Goal: Transaction & Acquisition: Purchase product/service

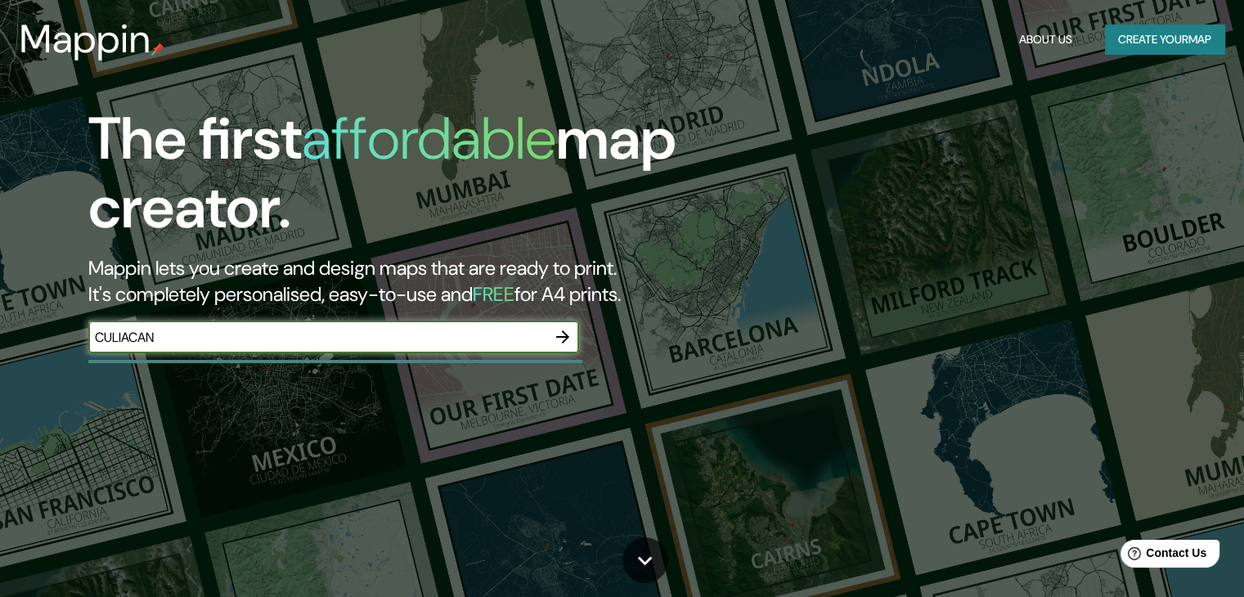
type input "CULIACAN"
click at [555, 334] on icon "button" at bounding box center [563, 337] width 20 height 20
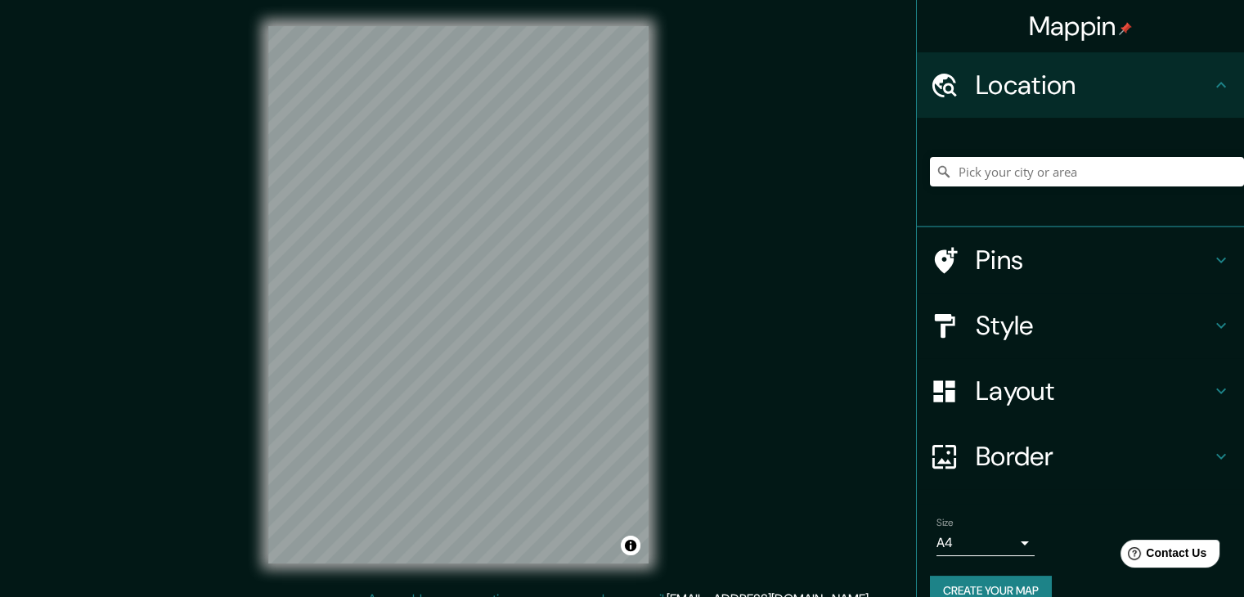
click at [1211, 320] on icon at bounding box center [1221, 326] width 20 height 20
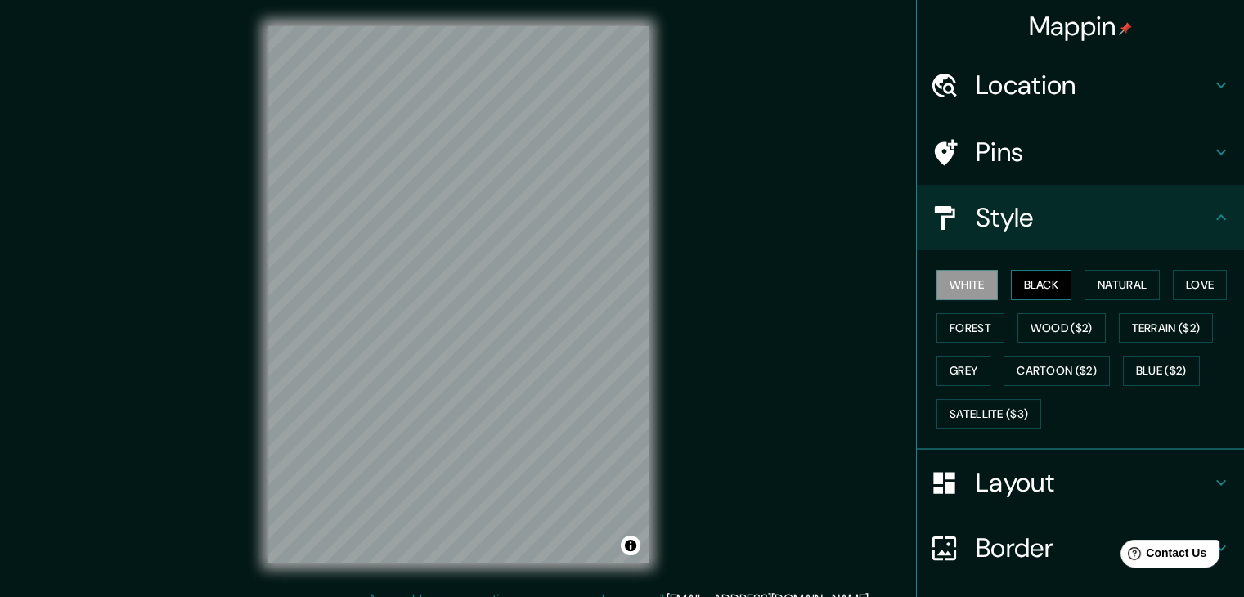
click at [1039, 294] on button "Black" at bounding box center [1041, 285] width 61 height 30
click at [1087, 300] on div "White Black Natural Love Forest Wood ($2) Terrain ($2) Grey Cartoon ($2) Blue (…" at bounding box center [1087, 349] width 314 height 172
click at [1135, 289] on button "Natural" at bounding box center [1121, 285] width 75 height 30
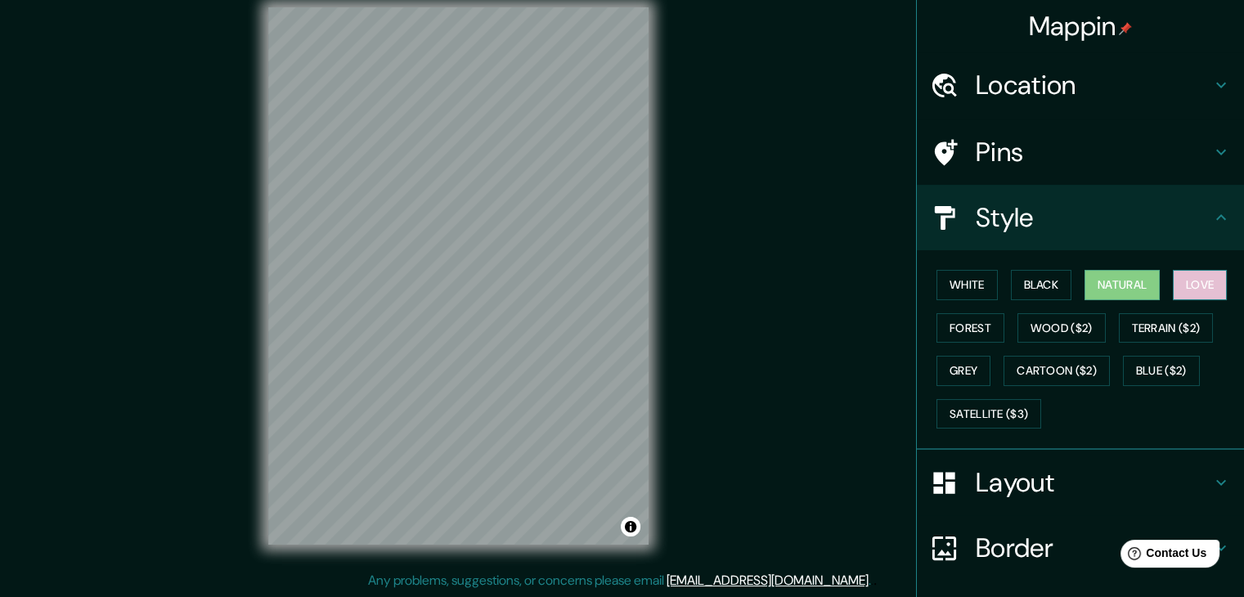
click at [1190, 291] on button "Love" at bounding box center [1199, 285] width 54 height 30
drag, startPoint x: 1089, startPoint y: 144, endPoint x: 1150, endPoint y: 157, distance: 62.7
click at [1108, 152] on h4 "Pins" at bounding box center [1092, 152] width 235 height 33
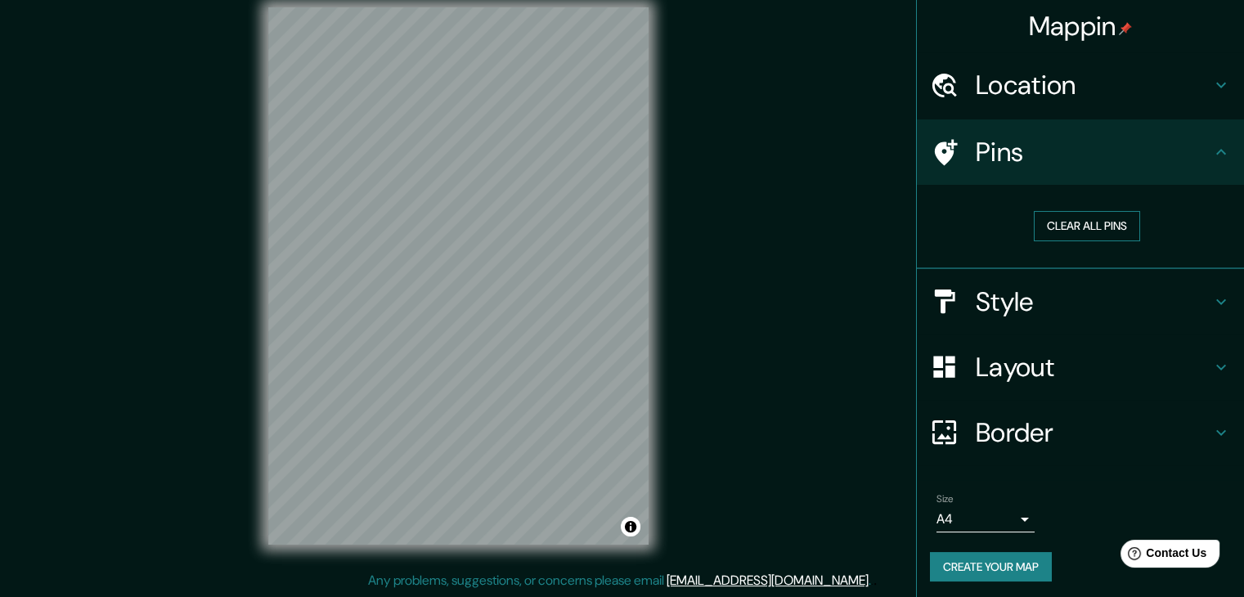
click at [1093, 223] on button "Clear all pins" at bounding box center [1086, 226] width 106 height 30
click at [1065, 222] on button "Clear all pins" at bounding box center [1086, 226] width 106 height 30
drag, startPoint x: 540, startPoint y: 314, endPoint x: 562, endPoint y: 330, distance: 28.1
click at [562, 330] on div at bounding box center [563, 331] width 13 height 13
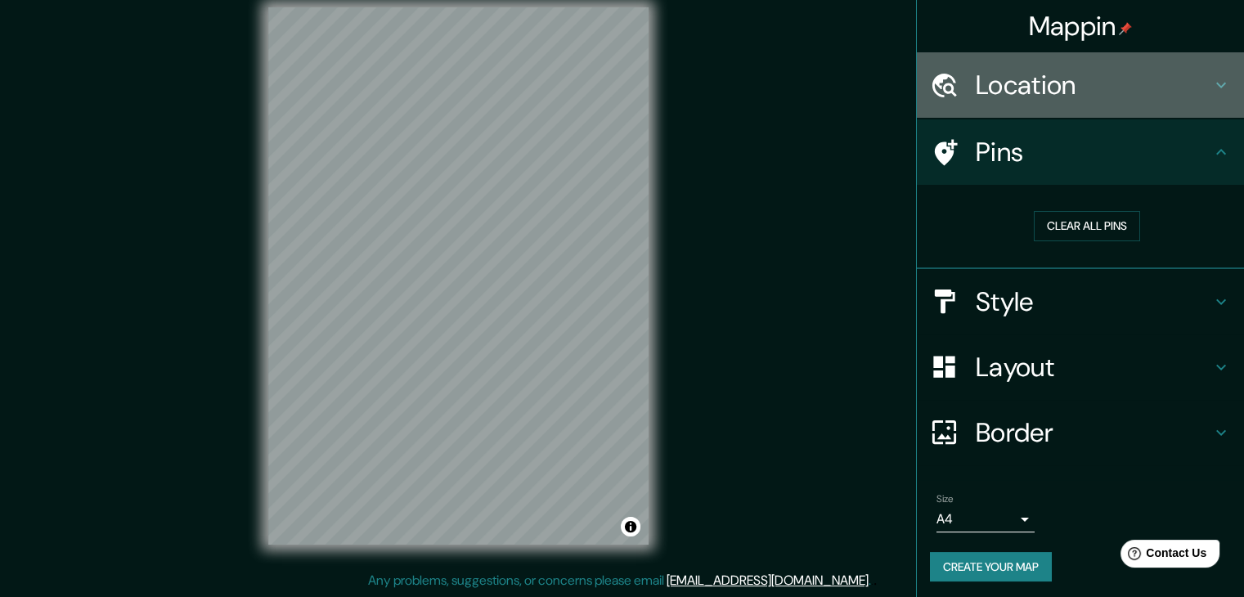
click at [1211, 78] on icon at bounding box center [1221, 85] width 20 height 20
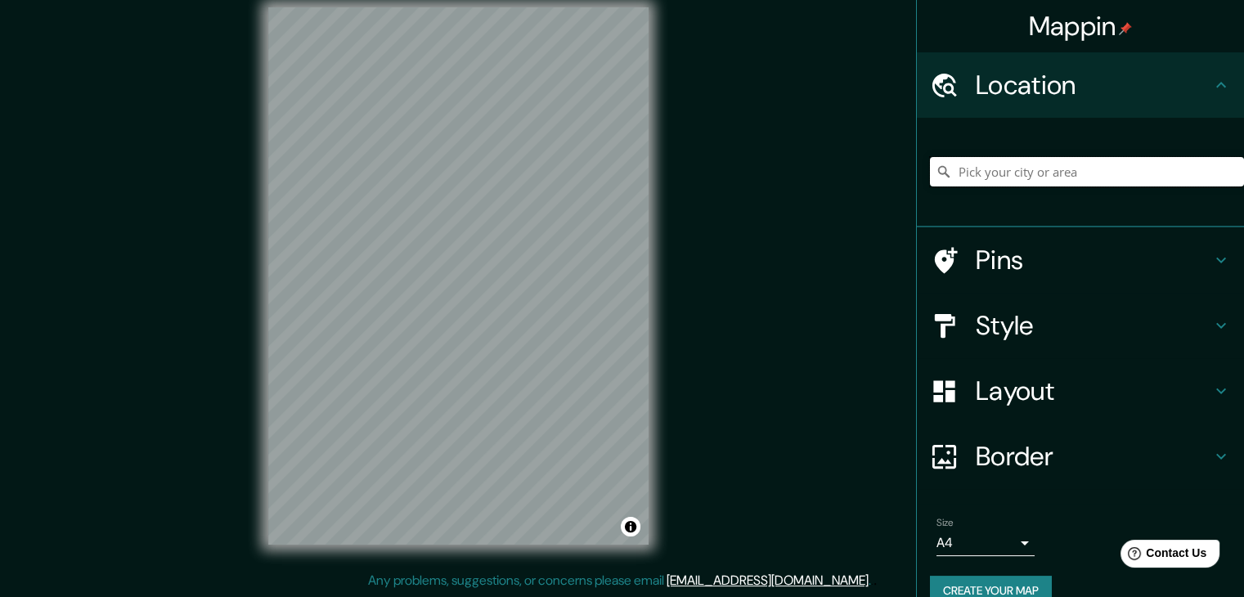
click at [1105, 174] on input "Pick your city or area" at bounding box center [1087, 171] width 314 height 29
click at [1073, 171] on input "[GEOGRAPHIC_DATA], [GEOGRAPHIC_DATA], [GEOGRAPHIC_DATA]" at bounding box center [1087, 171] width 314 height 29
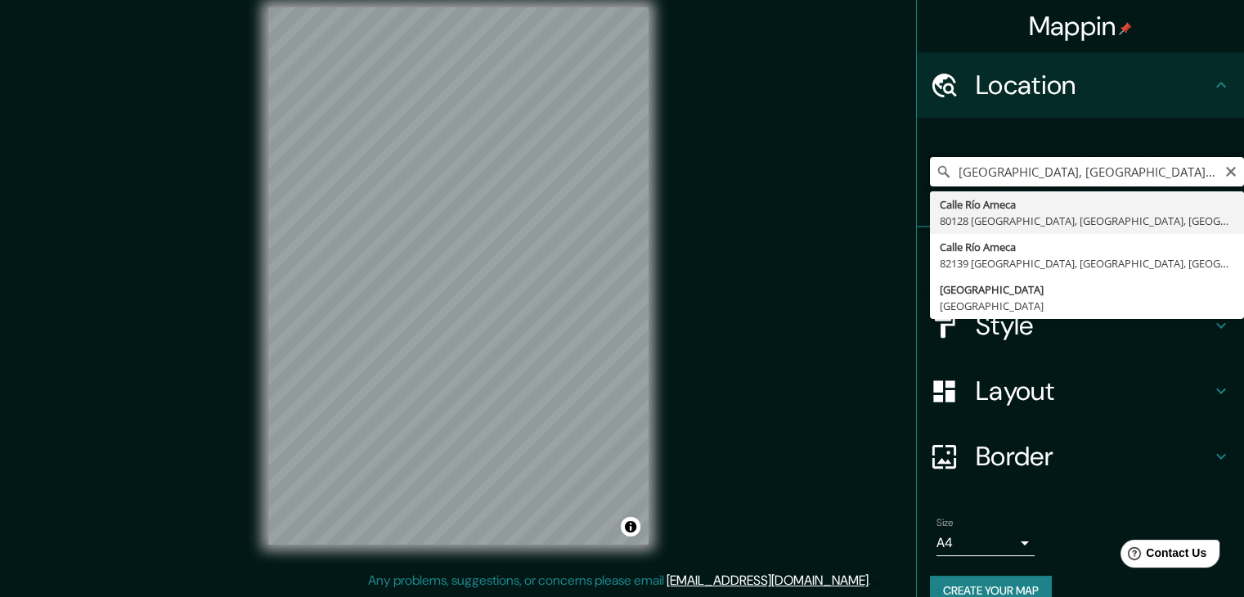
drag, startPoint x: 1076, startPoint y: 171, endPoint x: 1066, endPoint y: 171, distance: 9.8
click at [1066, 171] on input "[GEOGRAPHIC_DATA], [GEOGRAPHIC_DATA], [GEOGRAPHIC_DATA]" at bounding box center [1087, 171] width 314 height 29
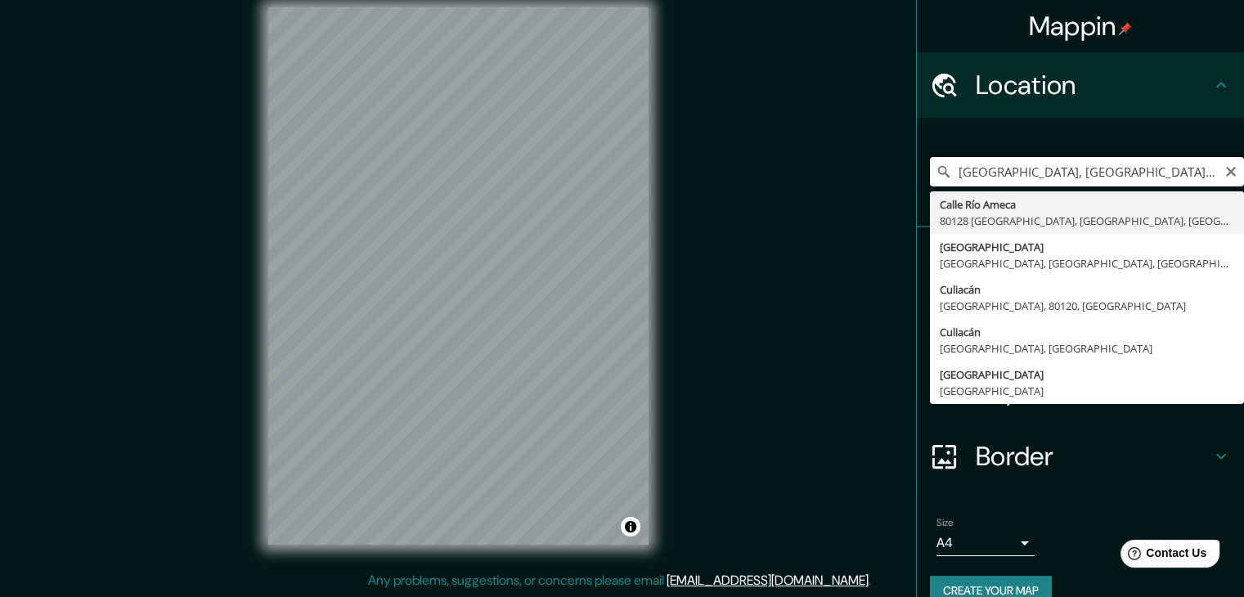
type input "[GEOGRAPHIC_DATA], [GEOGRAPHIC_DATA], [GEOGRAPHIC_DATA]"
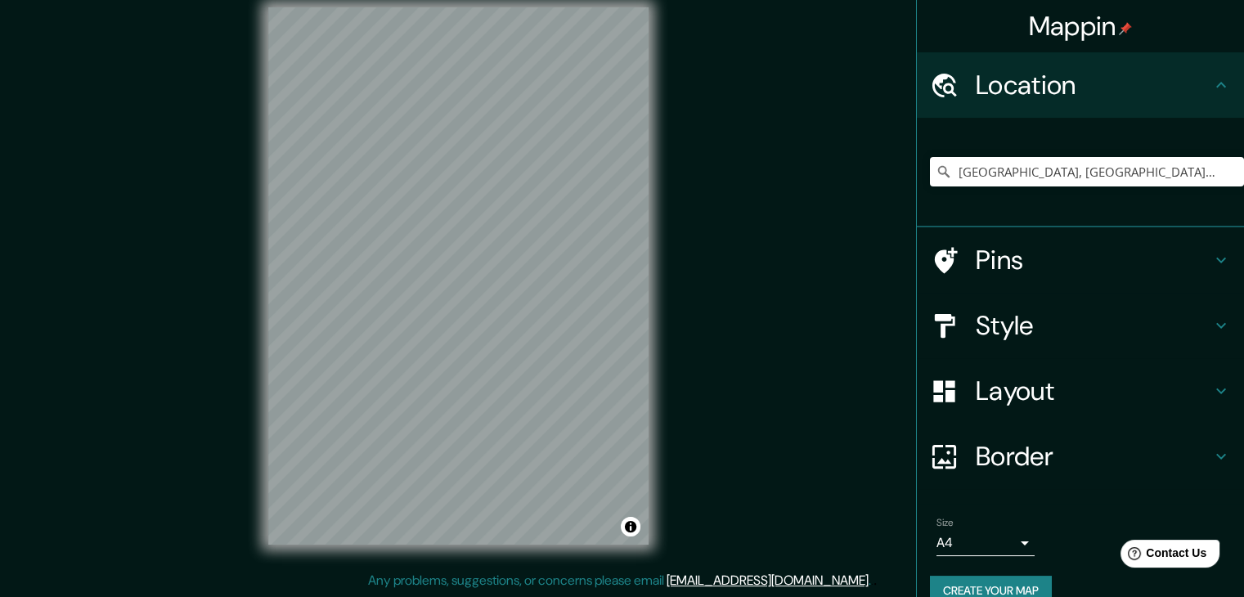
drag, startPoint x: 735, startPoint y: 335, endPoint x: 741, endPoint y: 351, distance: 16.6
click at [741, 351] on div "Mappin Location [GEOGRAPHIC_DATA] [GEOGRAPHIC_DATA] Ameca [GEOGRAPHIC_DATA], Me…" at bounding box center [622, 289] width 1244 height 616
click at [1213, 394] on icon at bounding box center [1221, 391] width 20 height 20
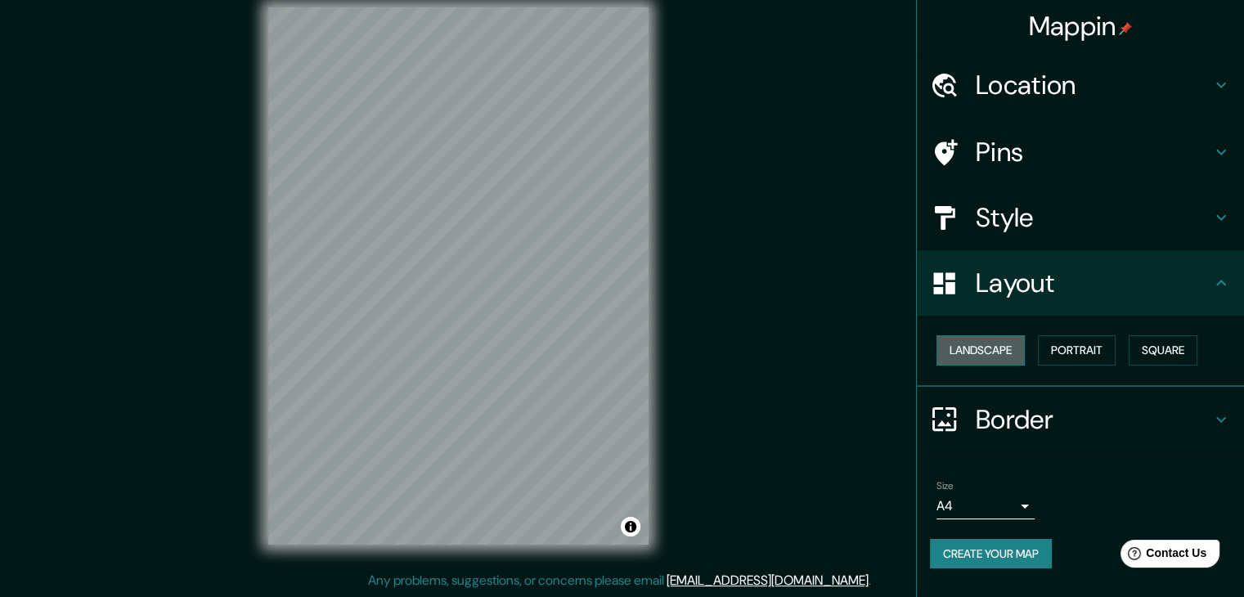
click at [1006, 353] on button "Landscape" at bounding box center [980, 350] width 88 height 30
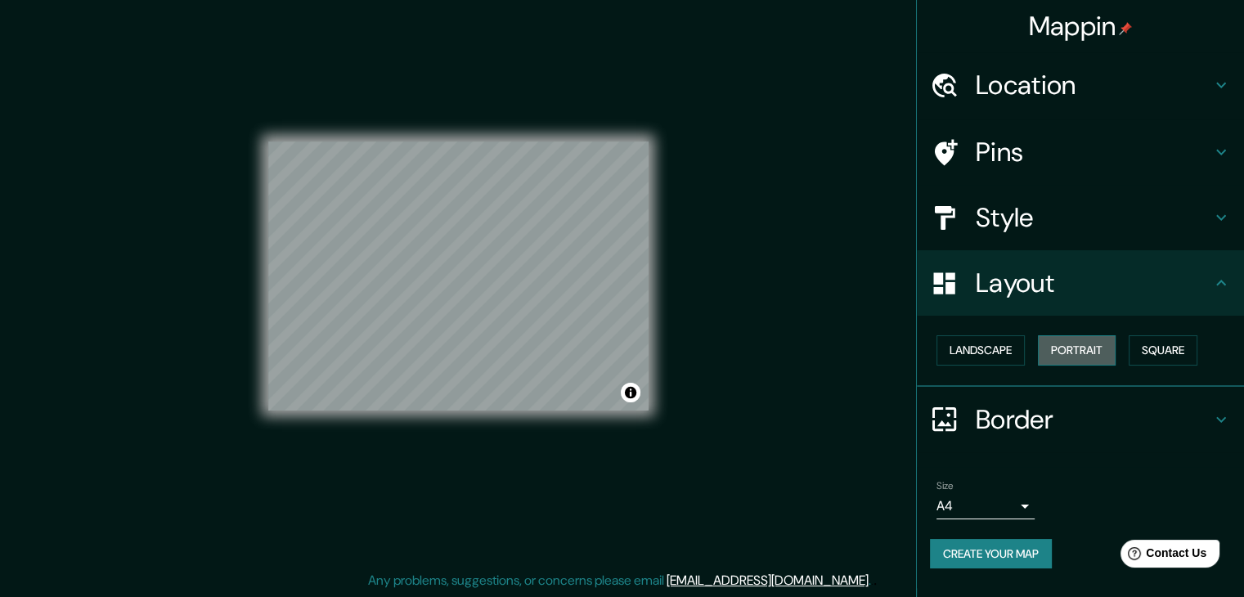
click at [1060, 355] on button "Portrait" at bounding box center [1077, 350] width 78 height 30
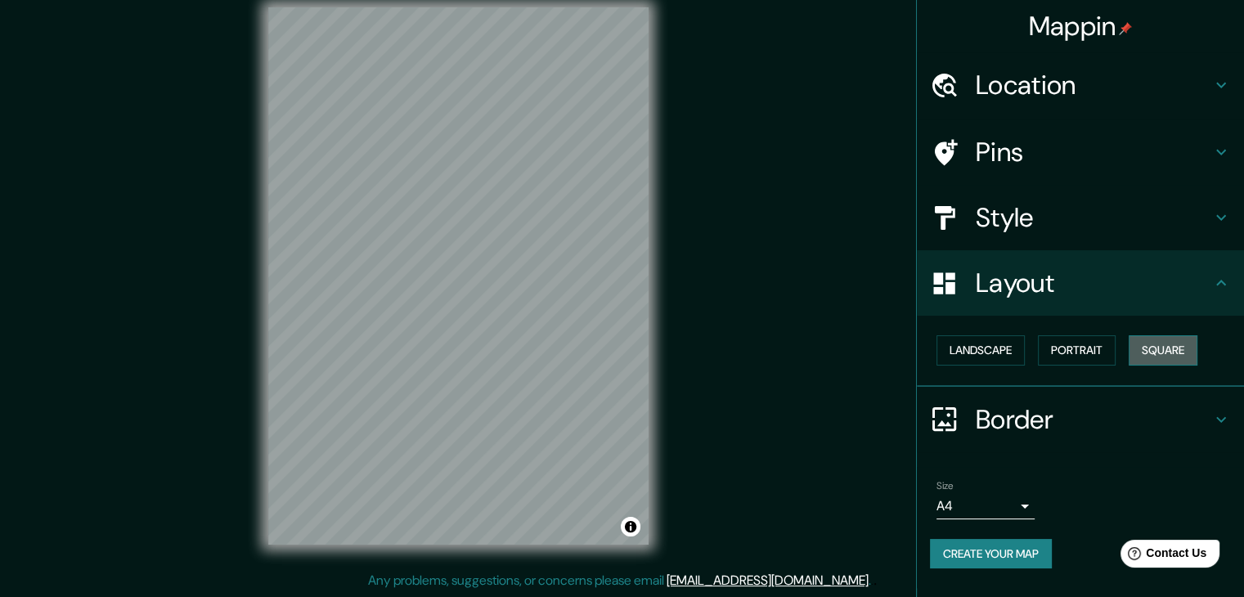
click at [1162, 354] on button "Square" at bounding box center [1162, 350] width 69 height 30
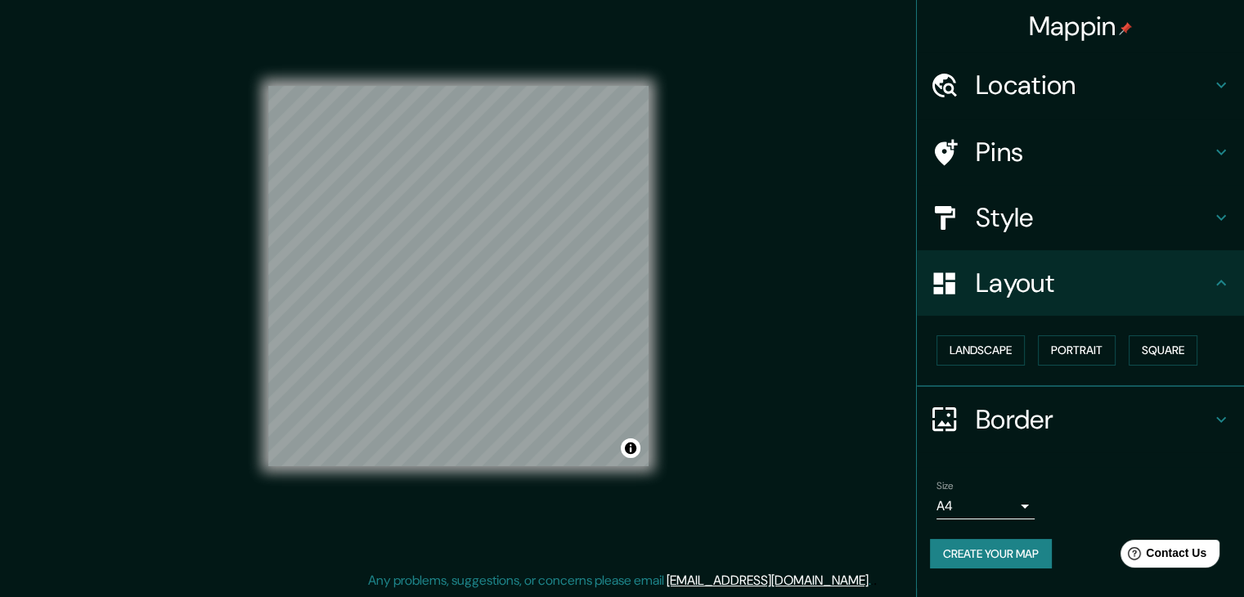
click at [1220, 213] on icon at bounding box center [1221, 218] width 20 height 20
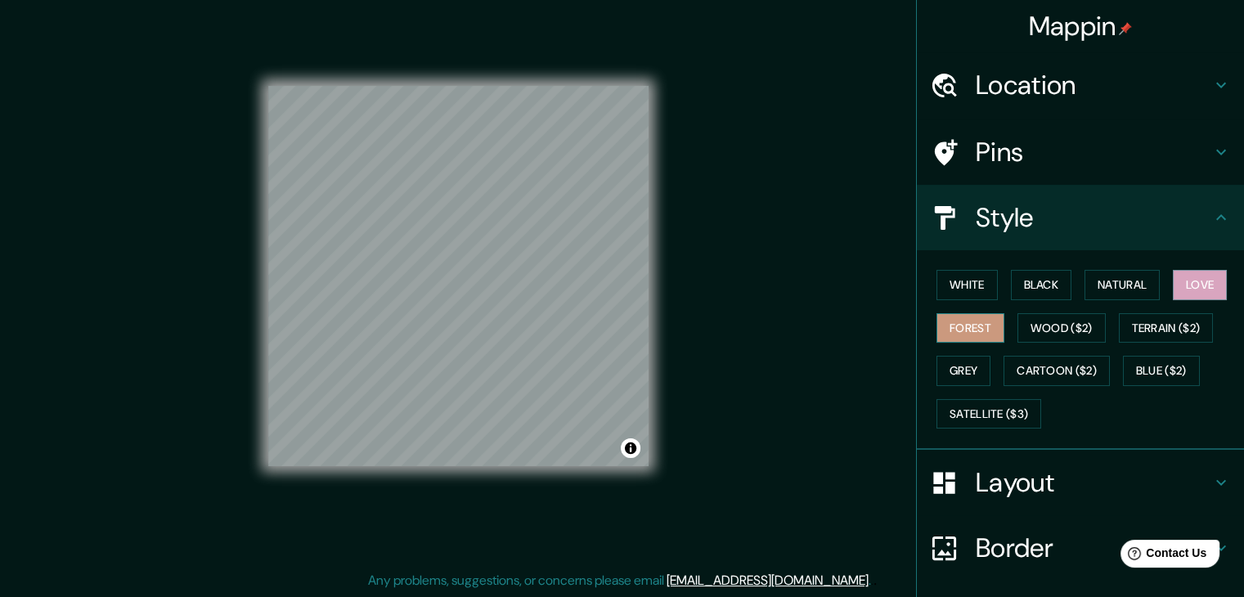
click at [953, 334] on button "Forest" at bounding box center [970, 328] width 68 height 30
click at [946, 357] on button "Grey" at bounding box center [963, 371] width 54 height 30
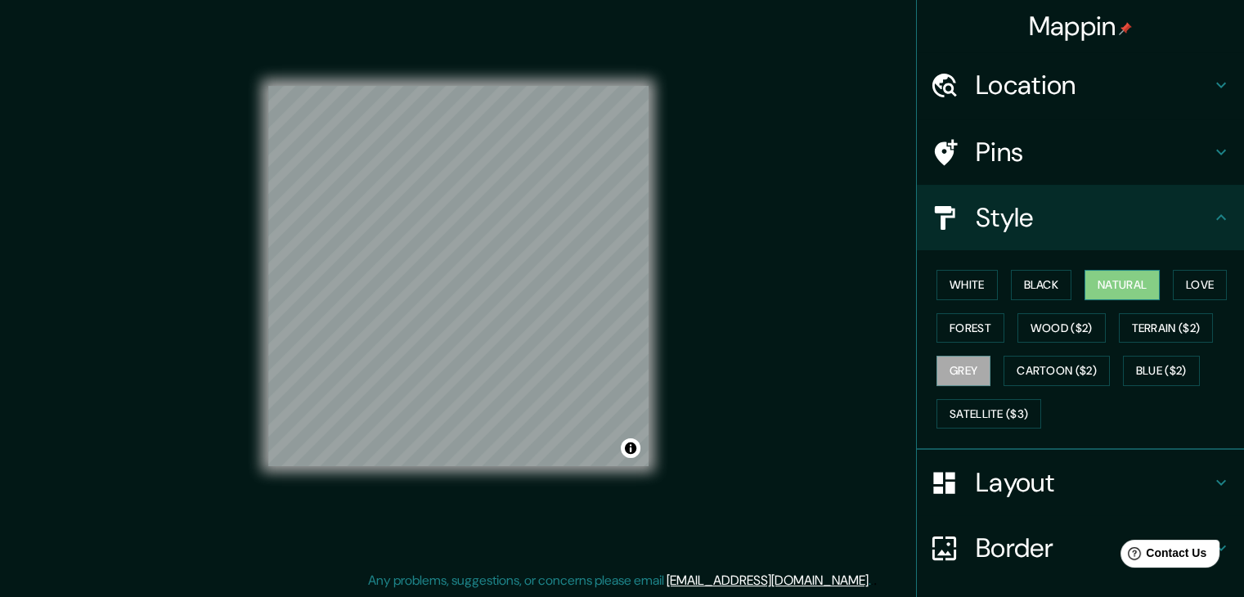
click at [1100, 298] on button "Natural" at bounding box center [1121, 285] width 75 height 30
click at [1024, 292] on button "Black" at bounding box center [1041, 285] width 61 height 30
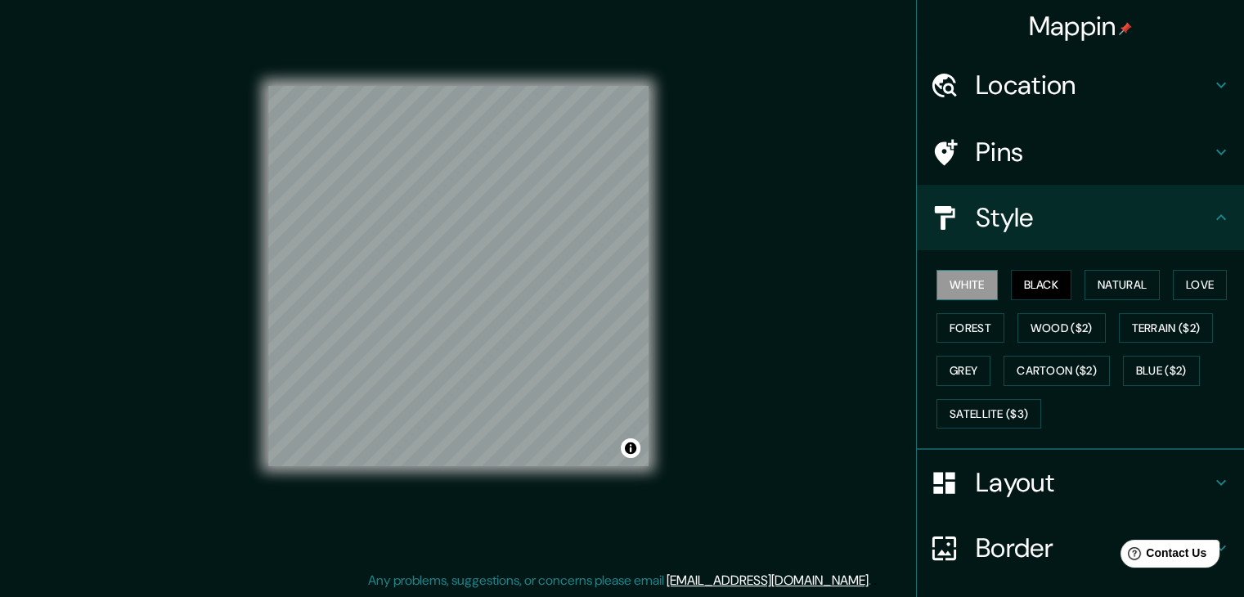
click at [955, 289] on button "White" at bounding box center [966, 285] width 61 height 30
drag, startPoint x: 1185, startPoint y: 292, endPoint x: 1172, endPoint y: 291, distance: 12.3
click at [1185, 291] on button "Love" at bounding box center [1199, 285] width 54 height 30
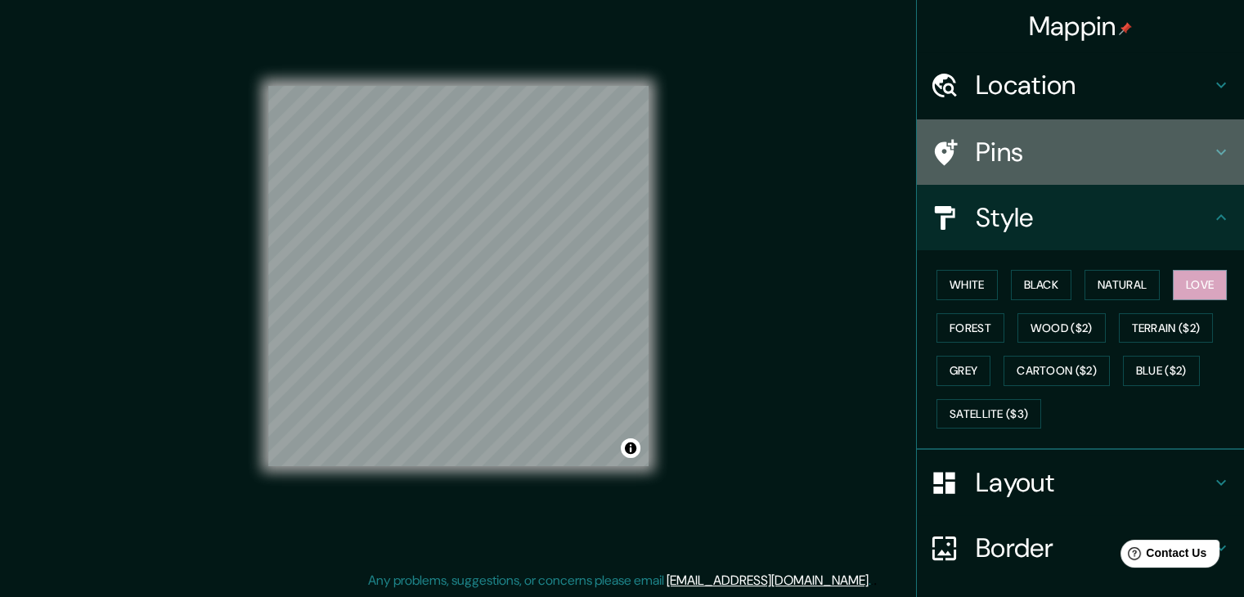
click at [1211, 150] on icon at bounding box center [1221, 152] width 20 height 20
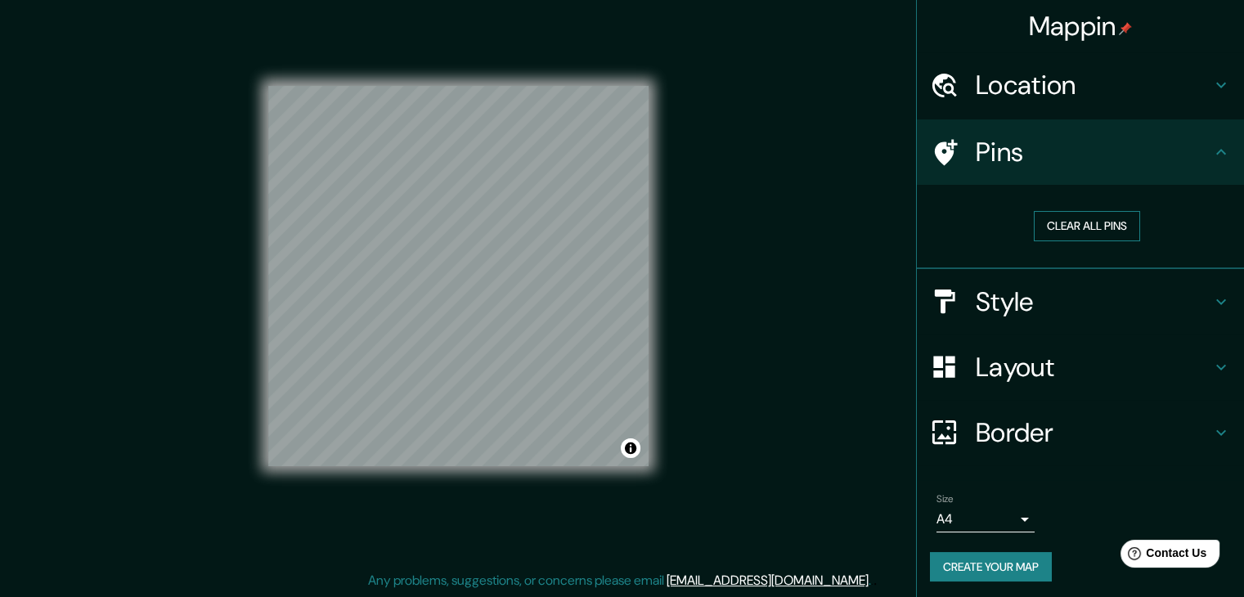
click at [1060, 223] on button "Clear all pins" at bounding box center [1086, 226] width 106 height 30
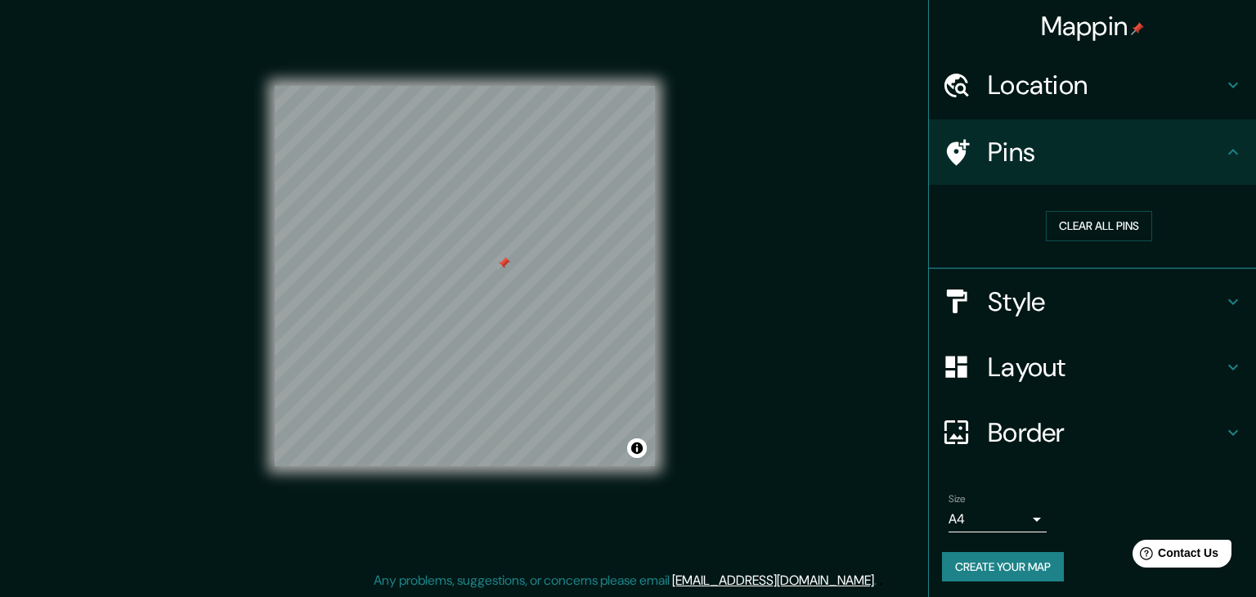
click at [1014, 518] on body "Mappin Location [GEOGRAPHIC_DATA] [GEOGRAPHIC_DATA] Ameca [GEOGRAPHIC_DATA], Me…" at bounding box center [628, 279] width 1256 height 597
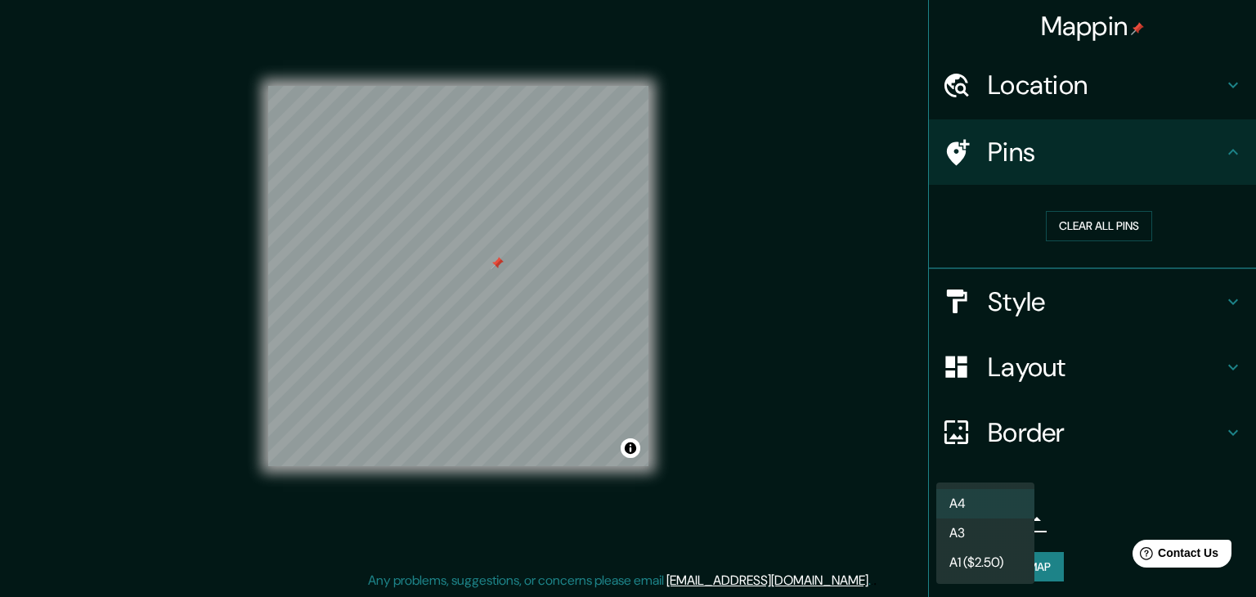
click at [1011, 533] on li "A3" at bounding box center [985, 532] width 98 height 29
type input "a4"
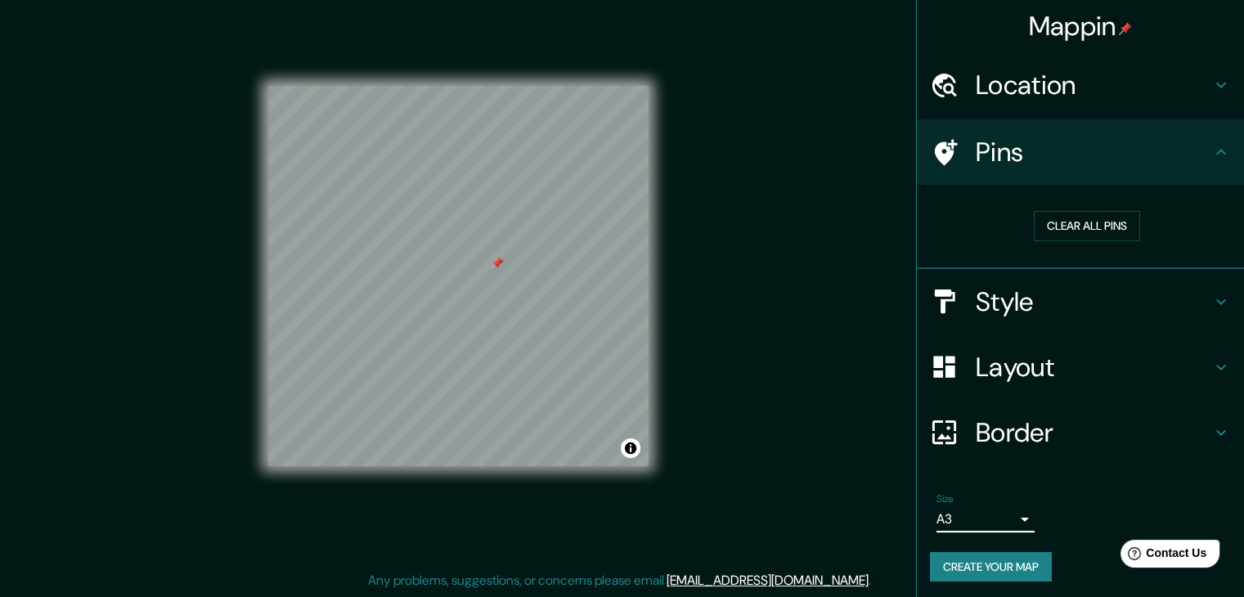
click at [1211, 437] on icon at bounding box center [1221, 433] width 20 height 20
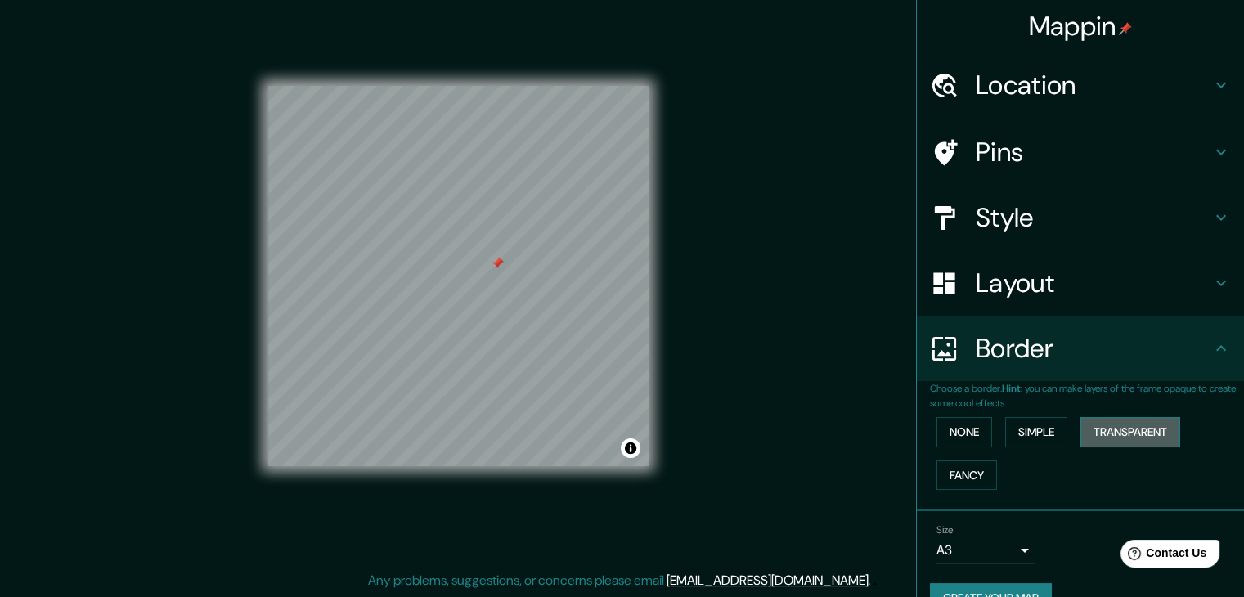
click at [1135, 432] on button "Transparent" at bounding box center [1130, 432] width 100 height 30
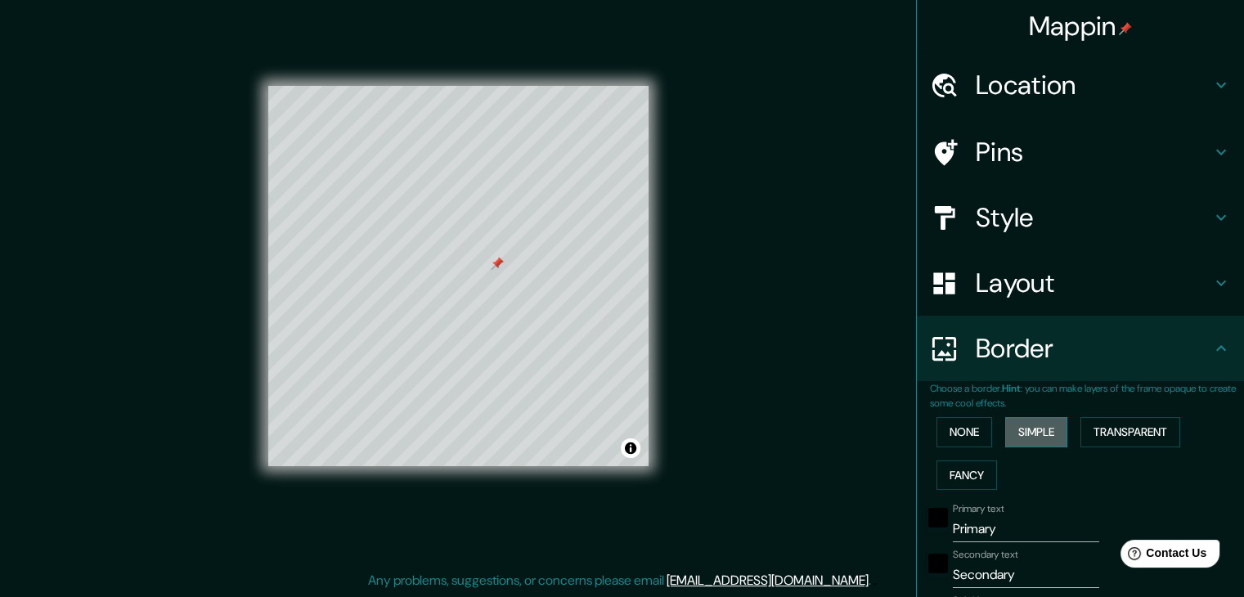
click at [1040, 438] on button "Simple" at bounding box center [1036, 432] width 62 height 30
click at [954, 435] on button "None" at bounding box center [964, 432] width 56 height 30
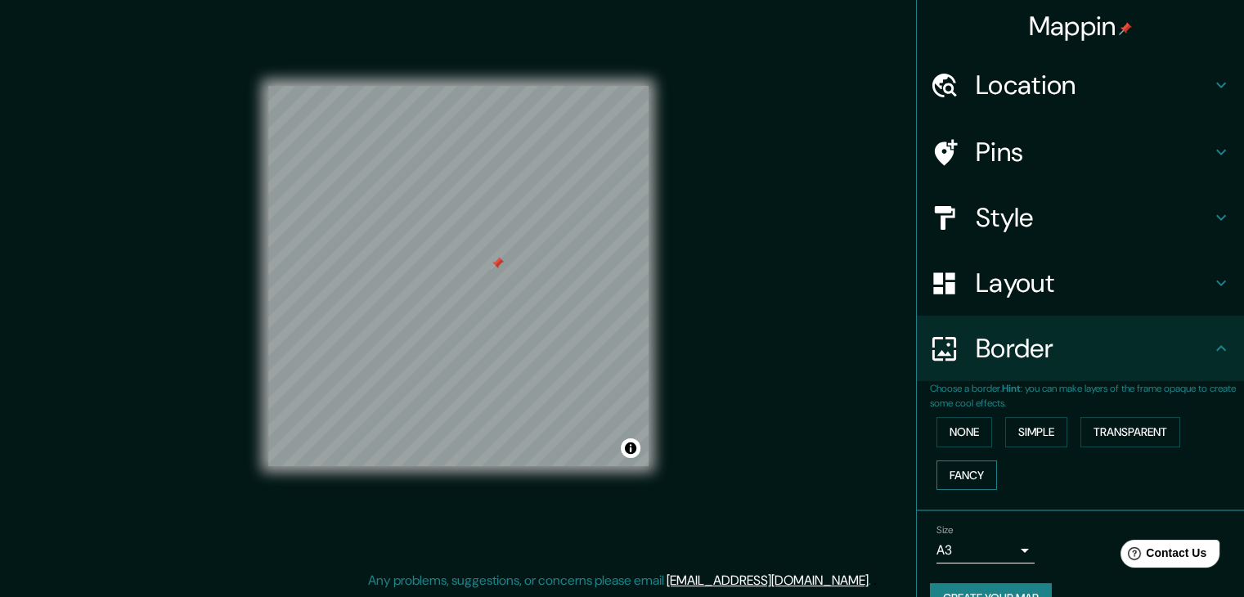
click at [965, 478] on button "Fancy" at bounding box center [966, 475] width 61 height 30
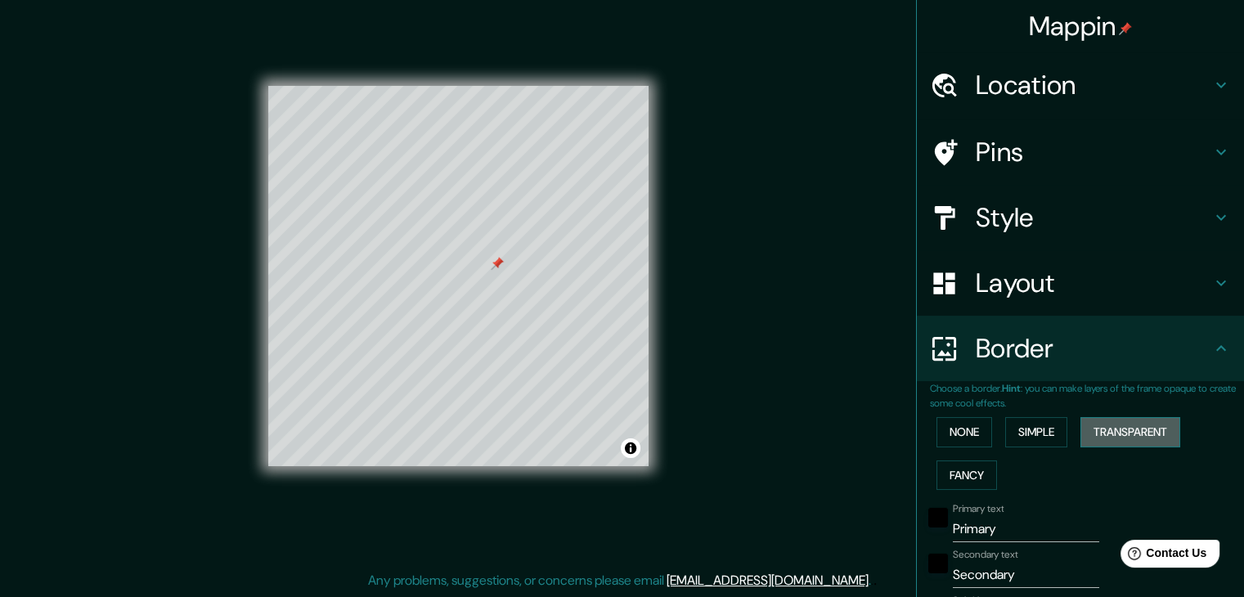
click at [1093, 436] on button "Transparent" at bounding box center [1130, 432] width 100 height 30
click at [939, 439] on button "None" at bounding box center [964, 432] width 56 height 30
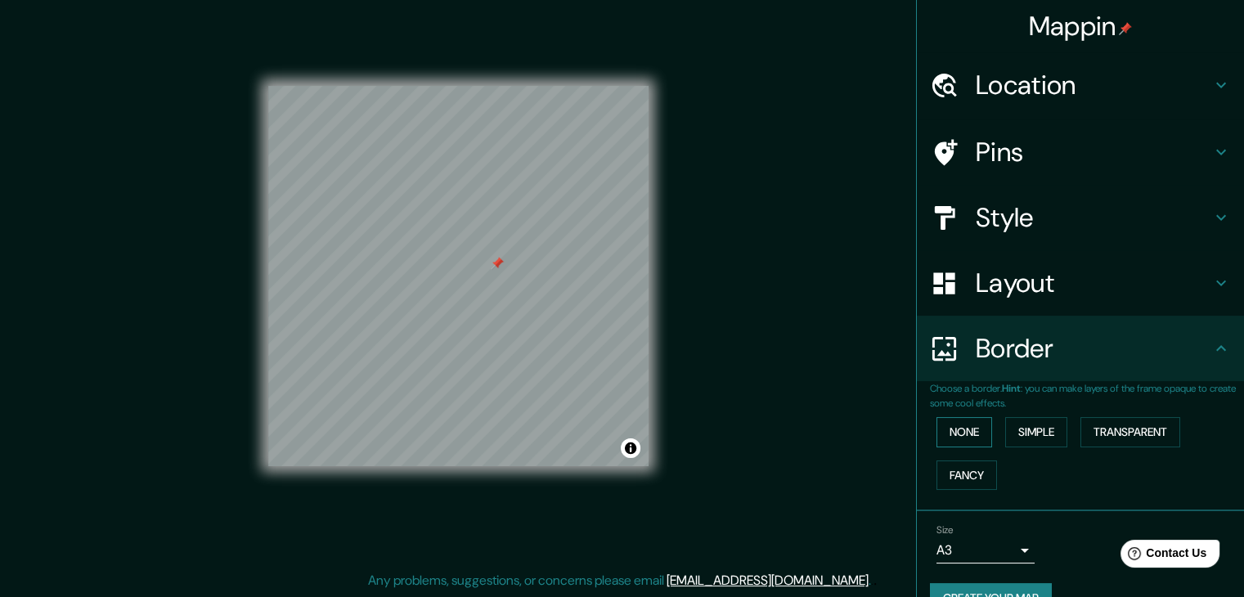
click at [955, 426] on button "None" at bounding box center [964, 432] width 56 height 30
click at [1009, 439] on button "Simple" at bounding box center [1036, 432] width 62 height 30
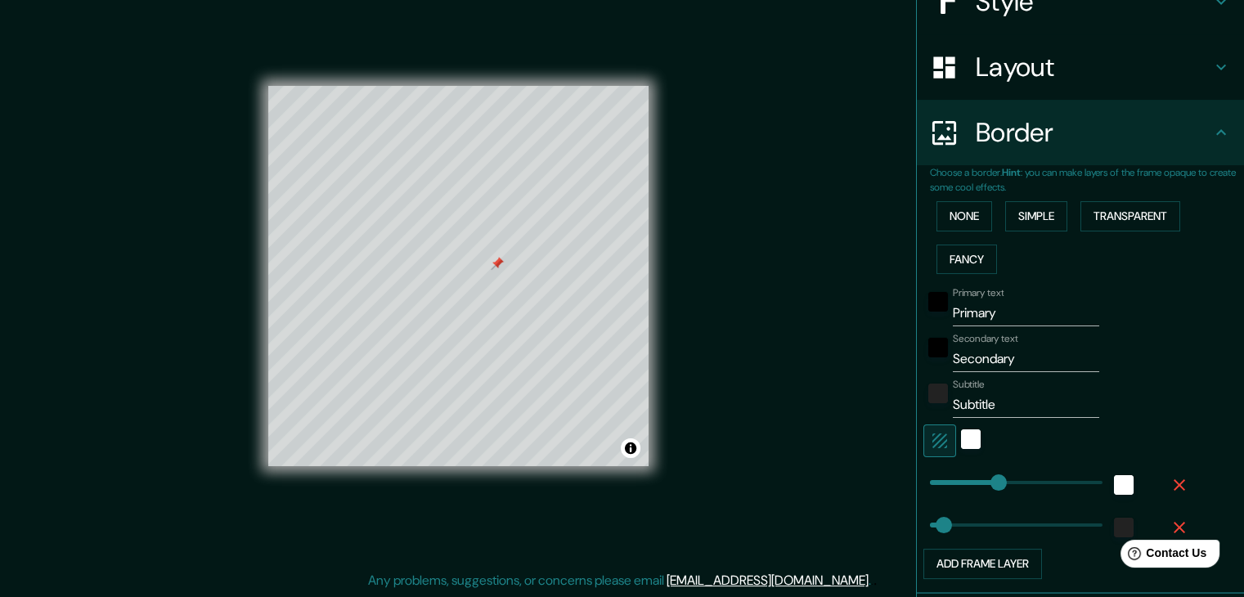
scroll to position [331, 0]
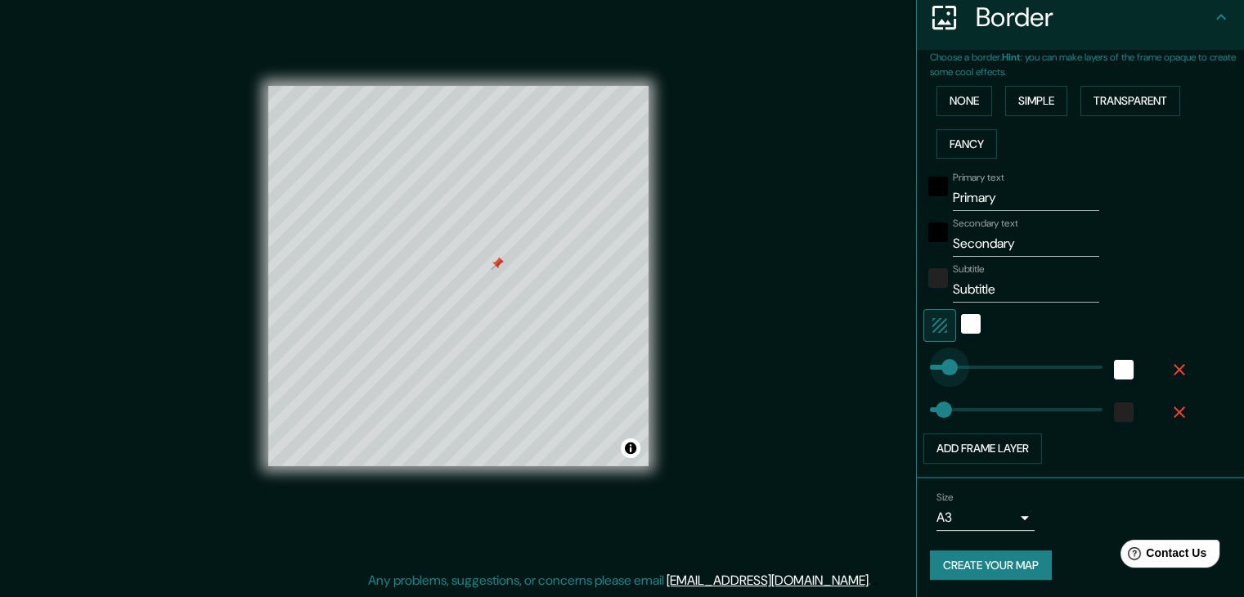
type input "49"
drag, startPoint x: 980, startPoint y: 373, endPoint x: 935, endPoint y: 370, distance: 45.0
type input "120"
drag, startPoint x: 930, startPoint y: 408, endPoint x: 961, endPoint y: 419, distance: 33.6
click at [948, 92] on button "None" at bounding box center [964, 101] width 56 height 30
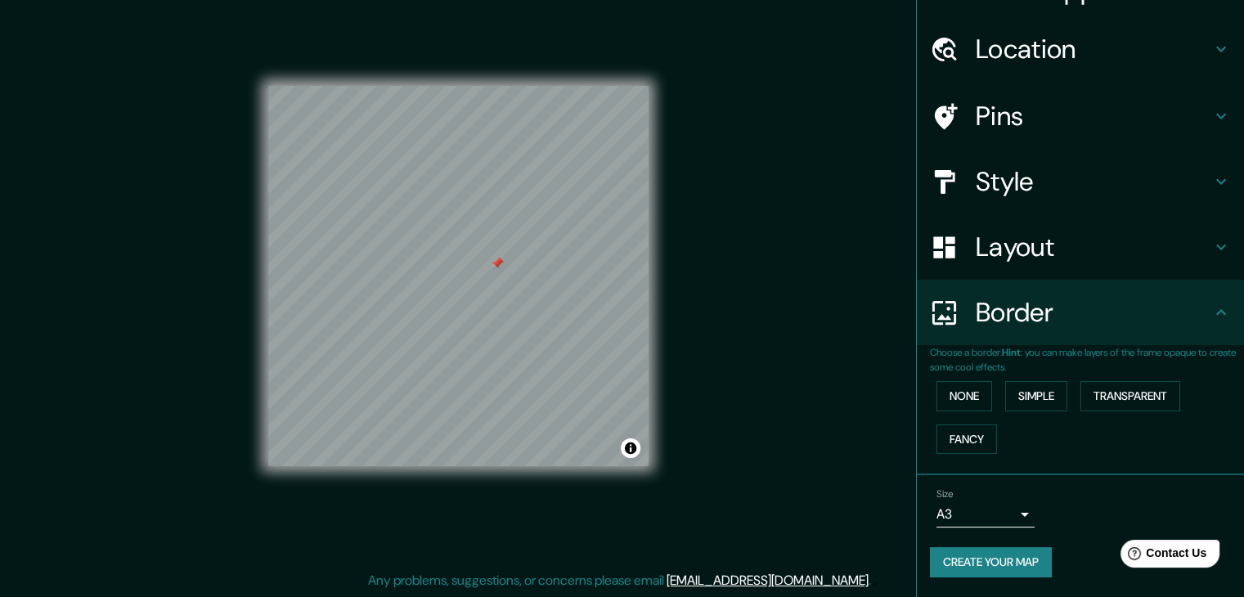
scroll to position [34, 0]
click at [997, 567] on button "Create your map" at bounding box center [991, 564] width 122 height 30
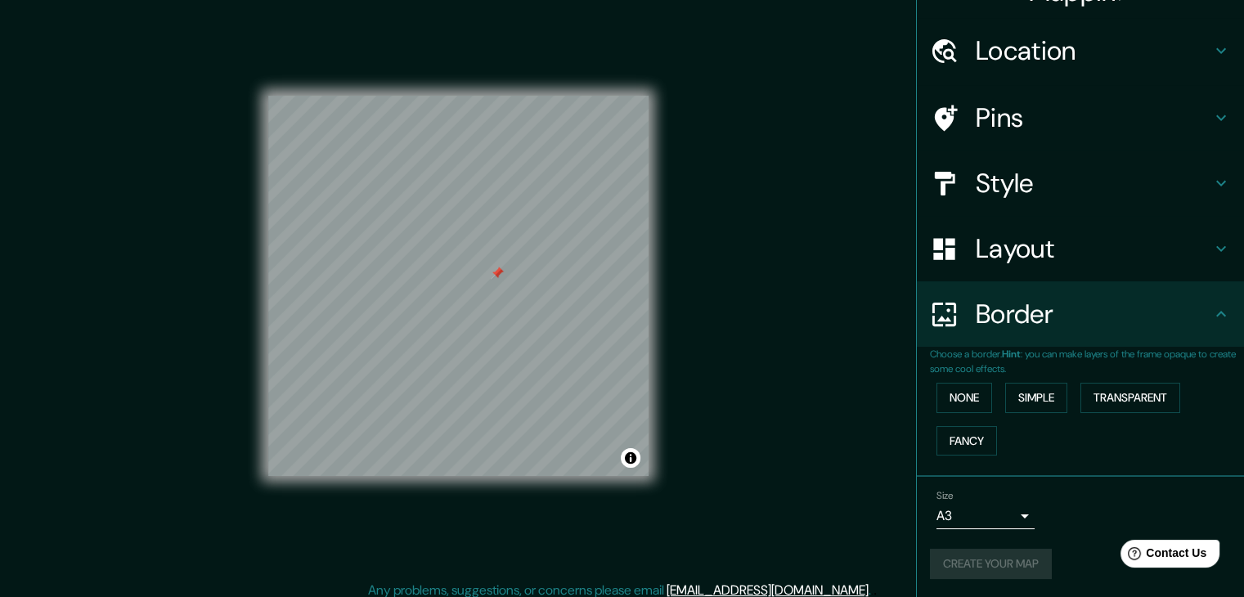
scroll to position [19, 0]
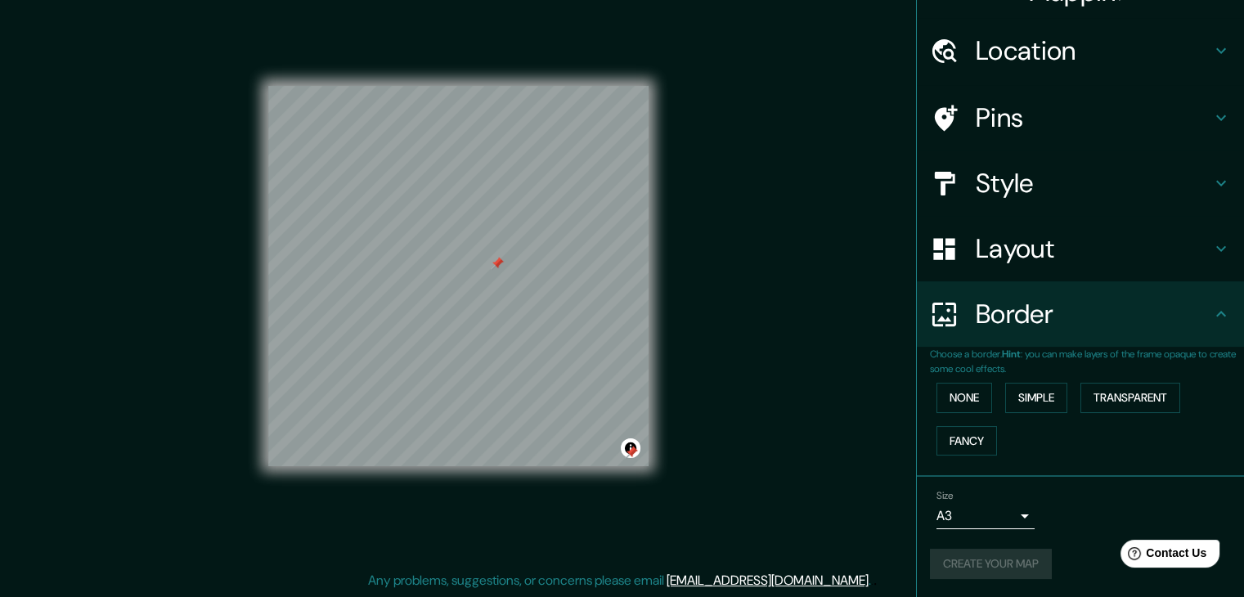
click at [631, 453] on div at bounding box center [631, 452] width 13 height 13
click at [632, 450] on button "Toggle attribution" at bounding box center [631, 448] width 20 height 20
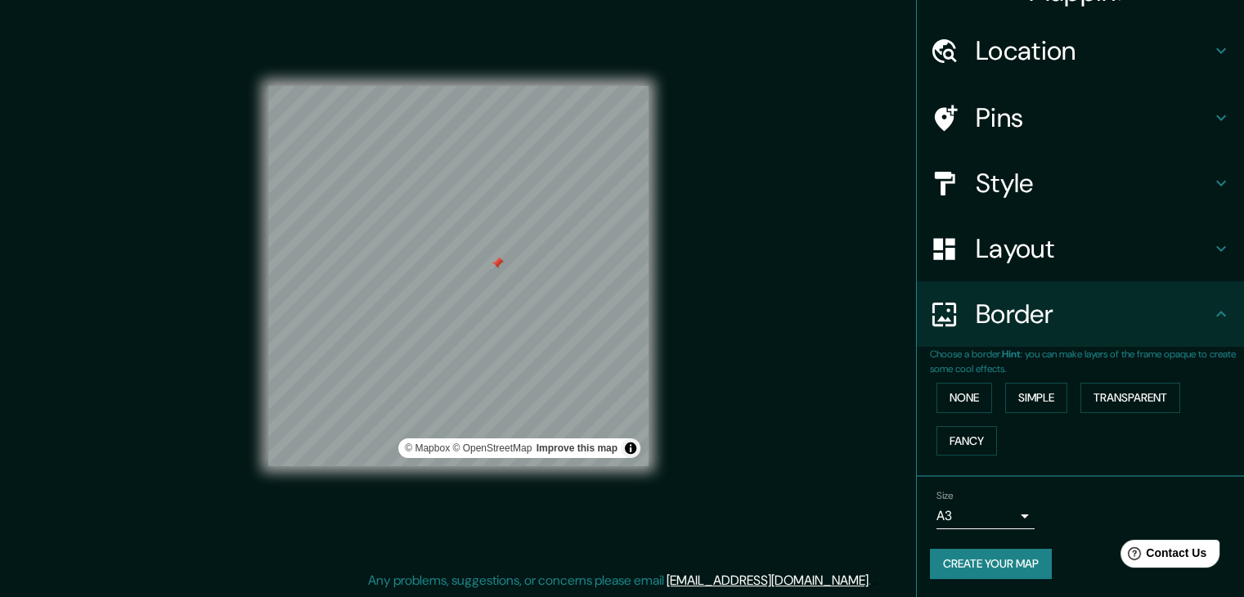
click at [749, 486] on div "Mappin Location [GEOGRAPHIC_DATA] [GEOGRAPHIC_DATA] Ameca [GEOGRAPHIC_DATA], Me…" at bounding box center [622, 289] width 1244 height 616
click at [631, 446] on button "Toggle attribution" at bounding box center [631, 448] width 20 height 20
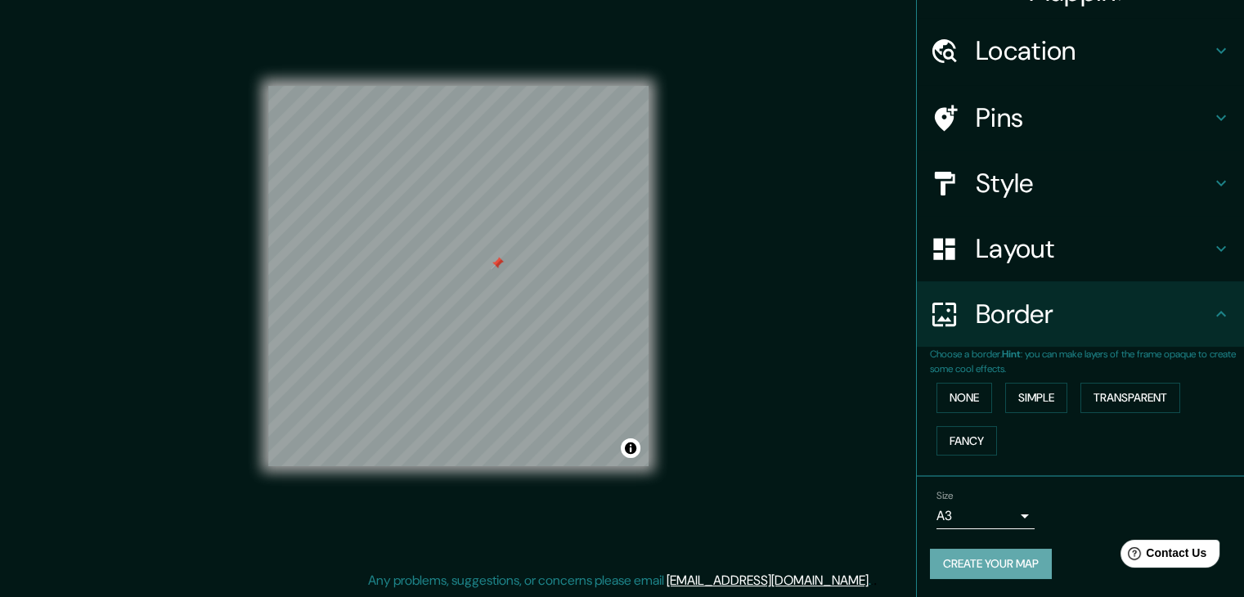
click at [997, 559] on button "Create your map" at bounding box center [991, 564] width 122 height 30
click at [1203, 263] on div "Layout" at bounding box center [1080, 248] width 327 height 65
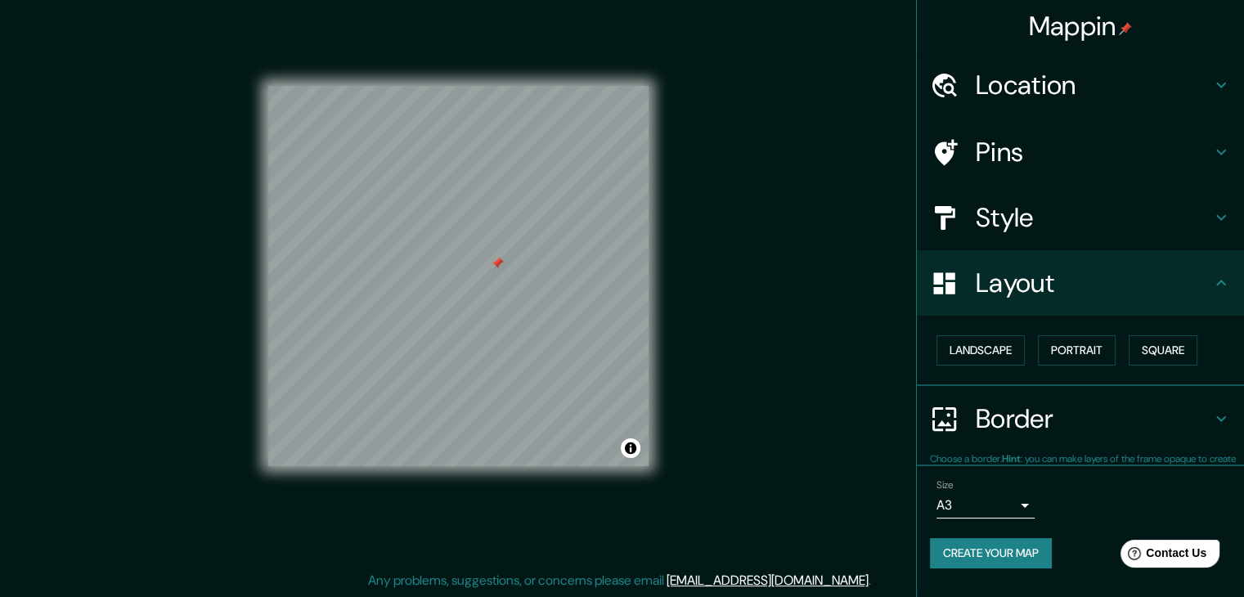
scroll to position [0, 0]
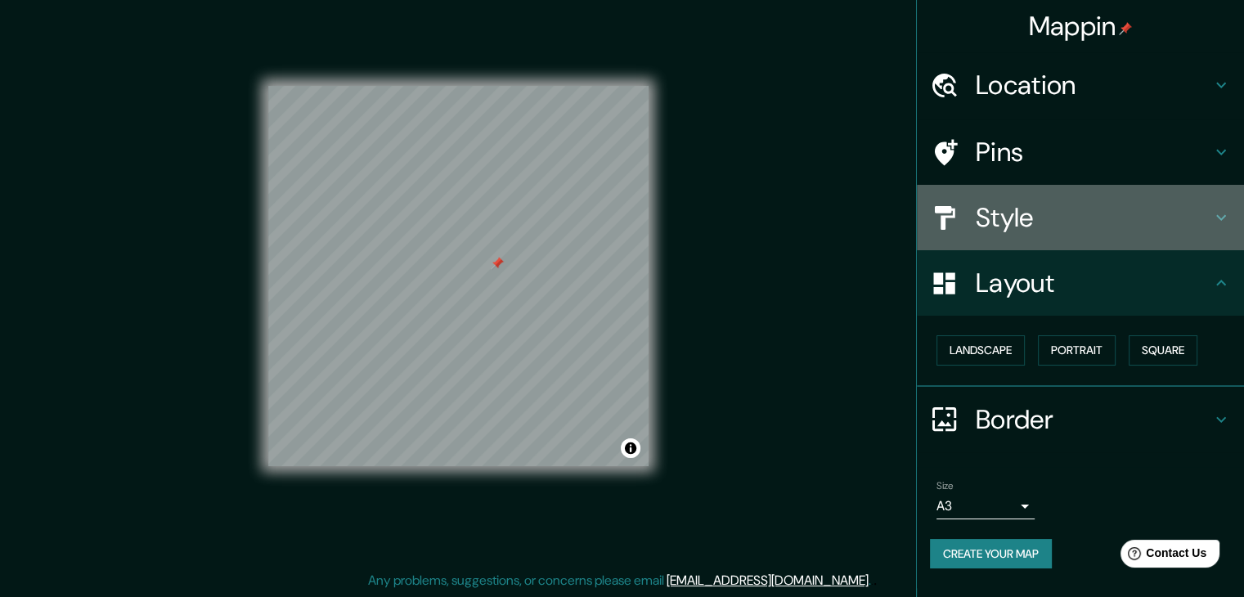
click at [1167, 215] on h4 "Style" at bounding box center [1092, 217] width 235 height 33
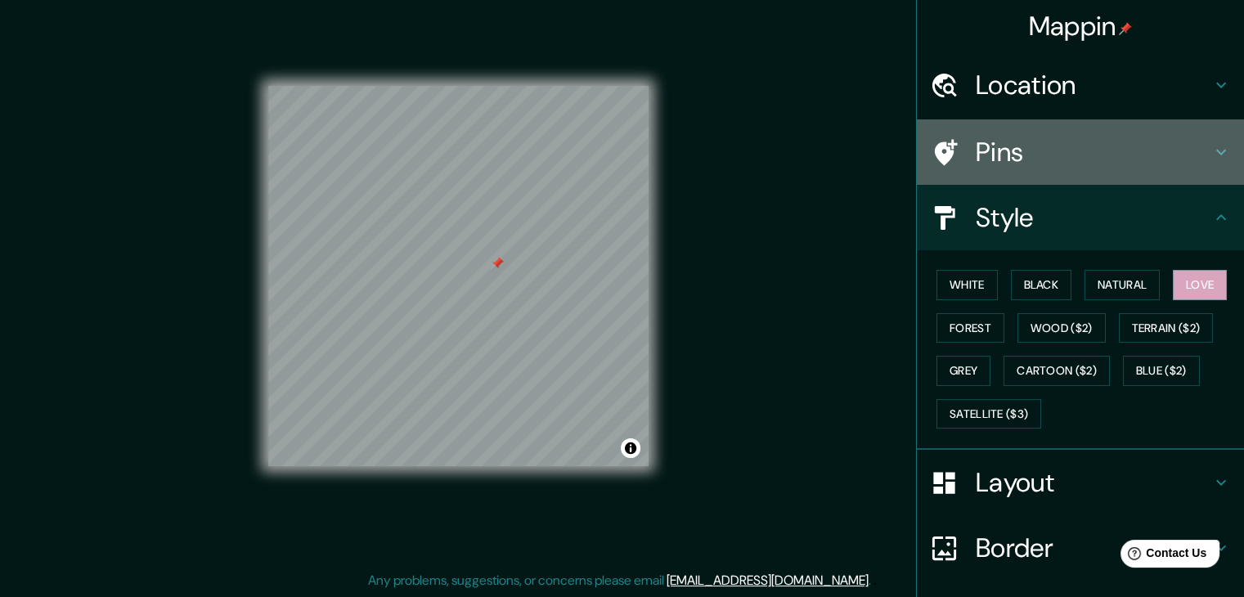
click at [1211, 155] on icon at bounding box center [1221, 152] width 20 height 20
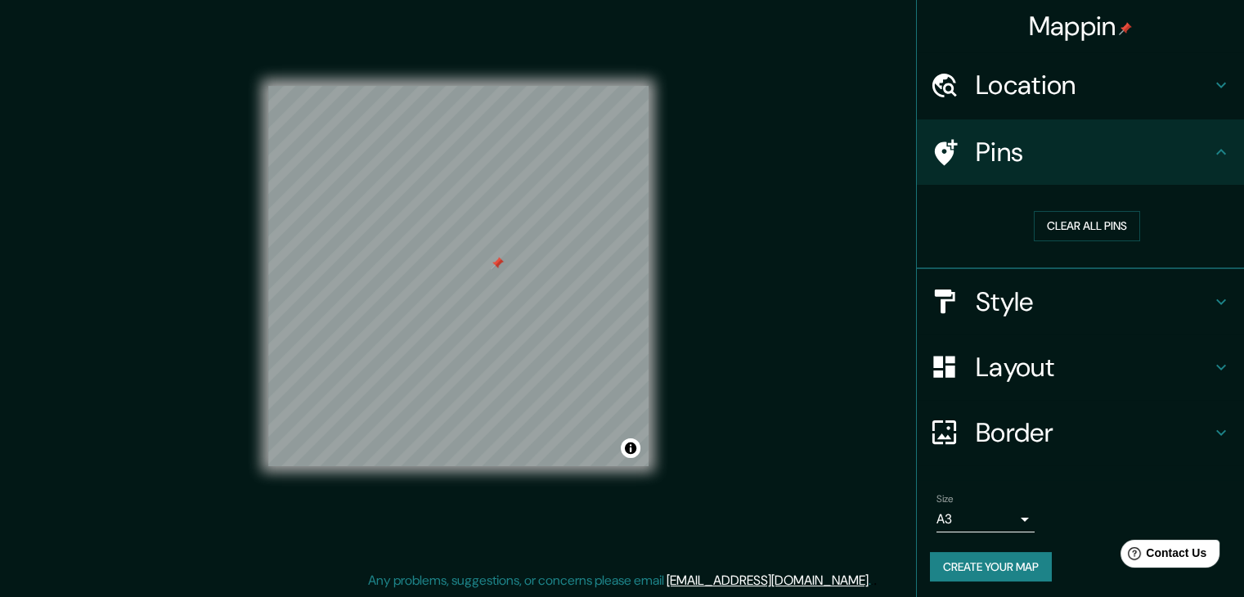
click at [1211, 92] on icon at bounding box center [1221, 85] width 20 height 20
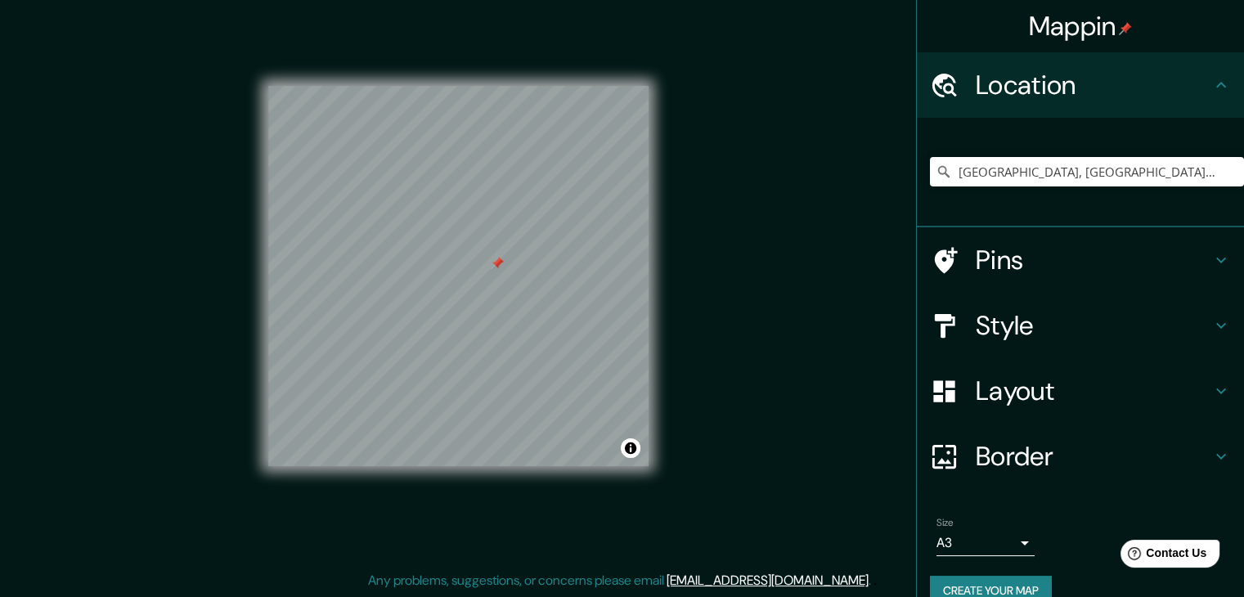
scroll to position [28, 0]
